Goal: Download file/media

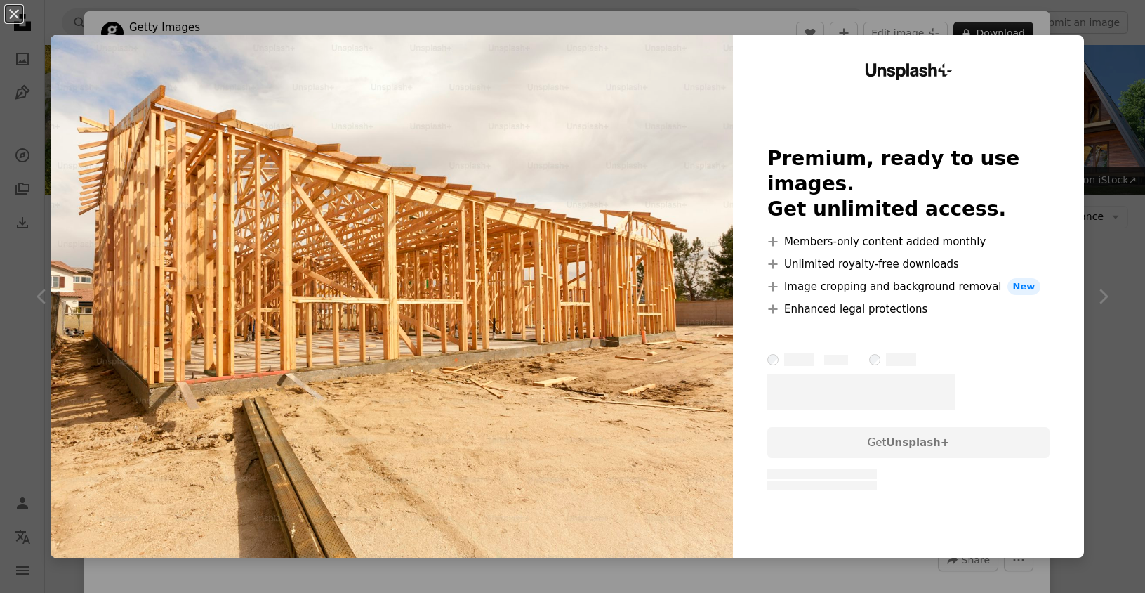
scroll to position [952, 0]
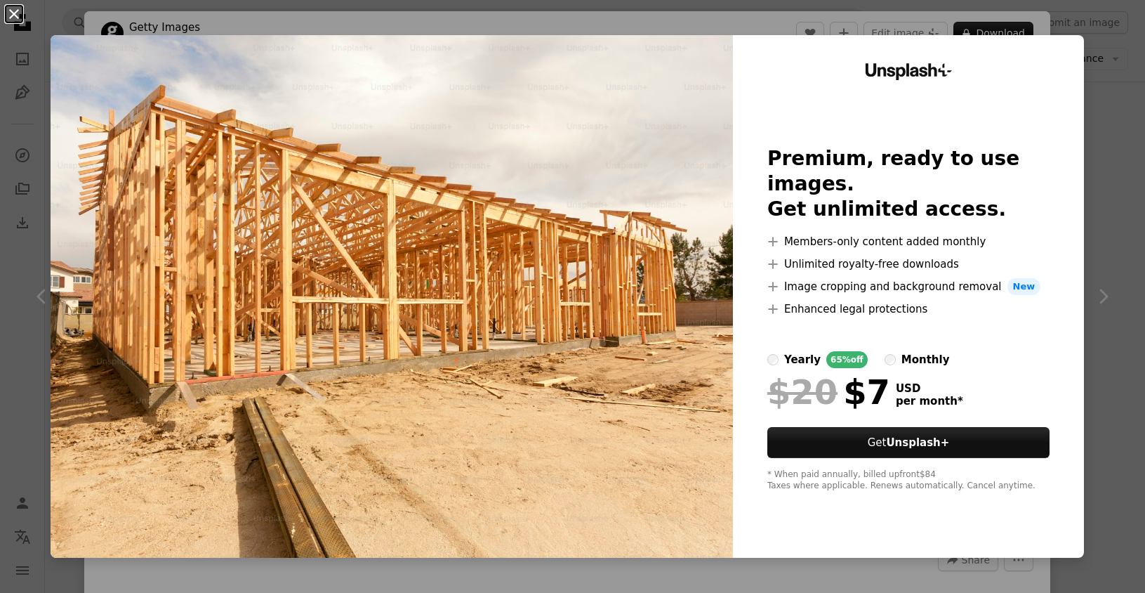
click at [11, 11] on button "An X shape" at bounding box center [14, 14] width 17 height 17
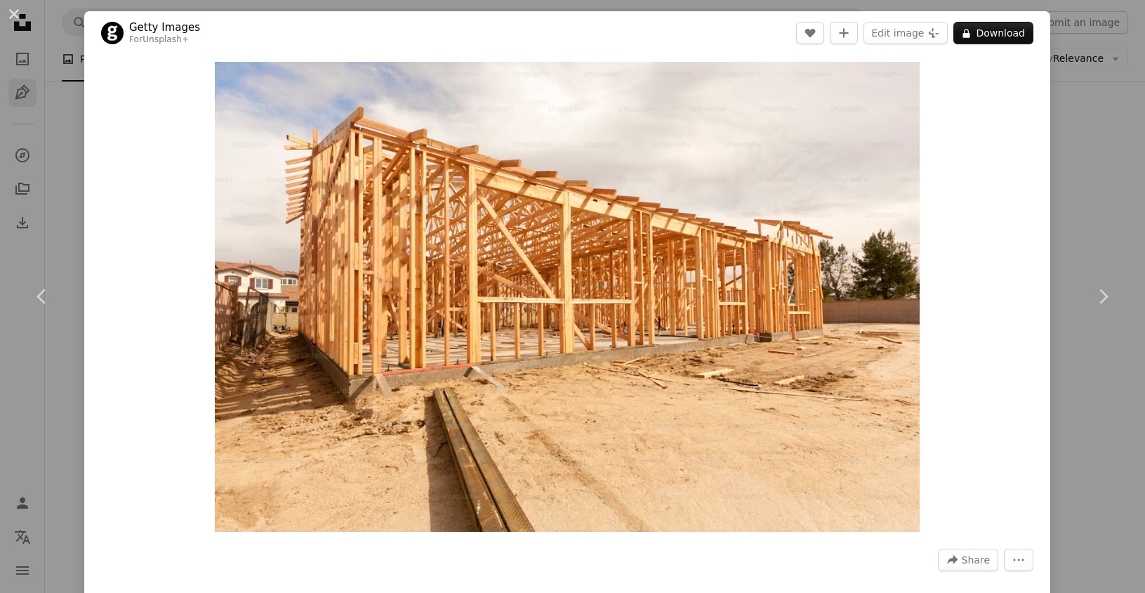
drag, startPoint x: 8, startPoint y: 100, endPoint x: 27, endPoint y: 103, distance: 20.0
click at [20, 103] on div "An X shape Chevron left Chevron right Getty Images For Unsplash+ A heart A plus…" at bounding box center [572, 296] width 1145 height 593
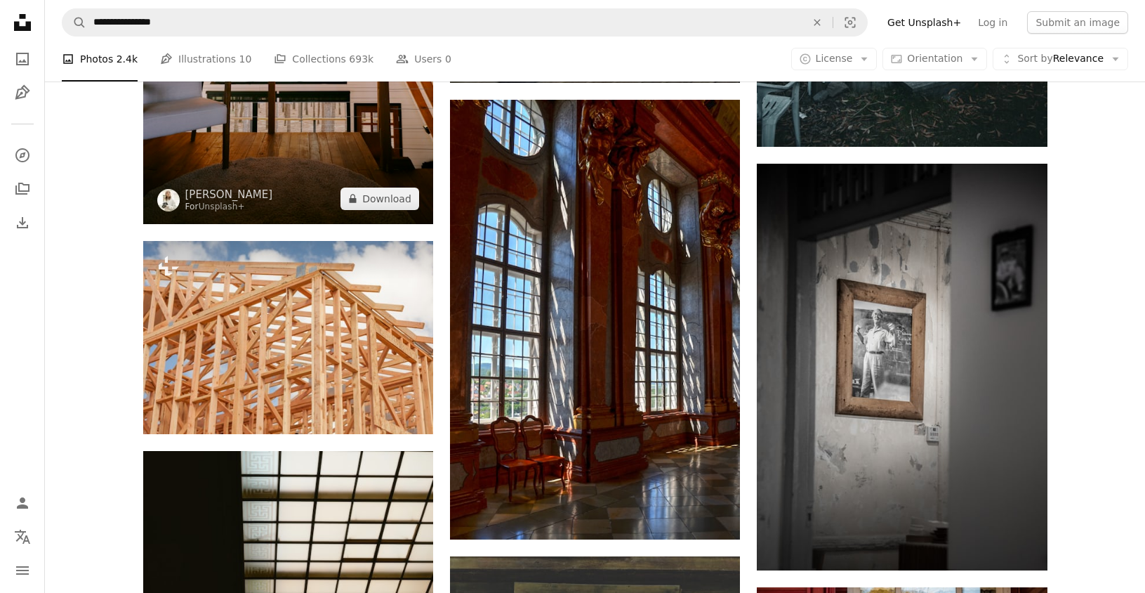
scroll to position [1652, 0]
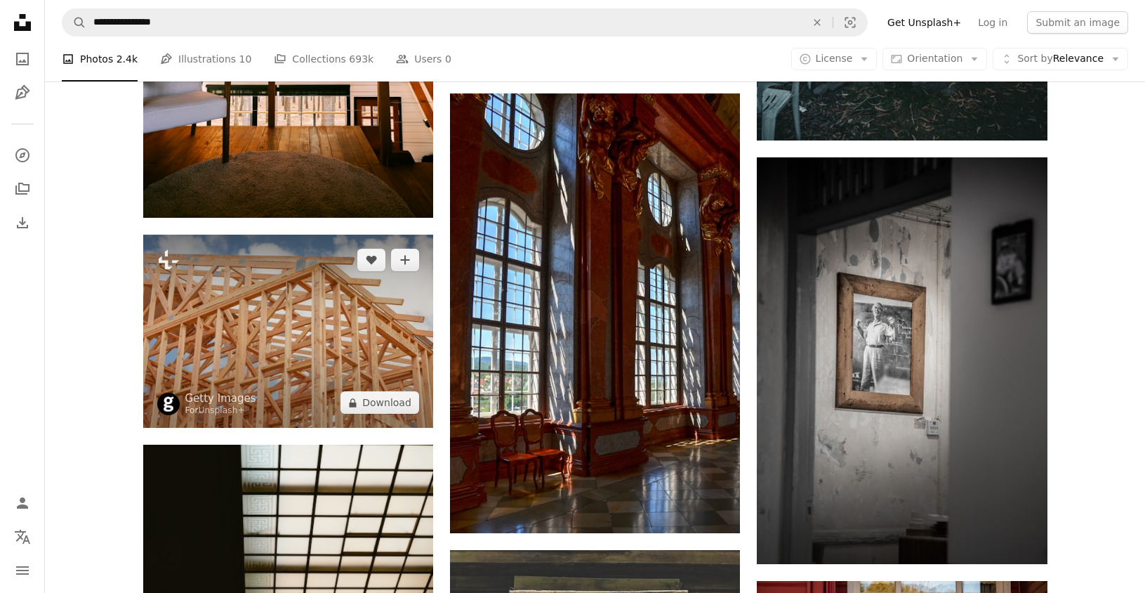
click at [253, 321] on img at bounding box center [288, 331] width 290 height 193
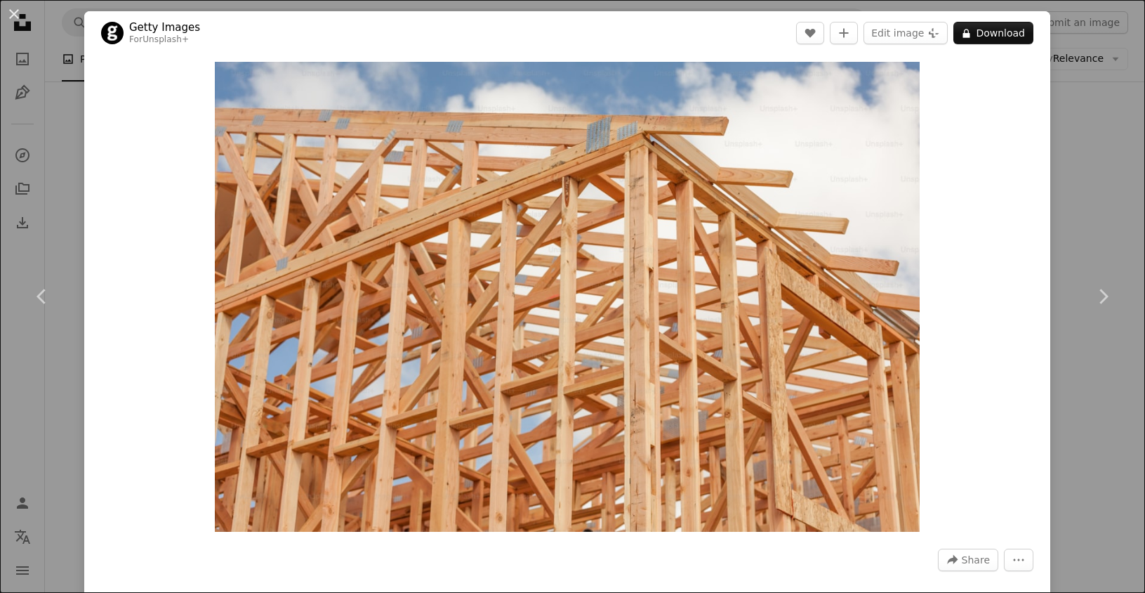
click at [50, 24] on div "An X shape Chevron left Chevron right Getty Images For Unsplash+ A heart A plus…" at bounding box center [572, 296] width 1145 height 593
